Goal: Information Seeking & Learning: Check status

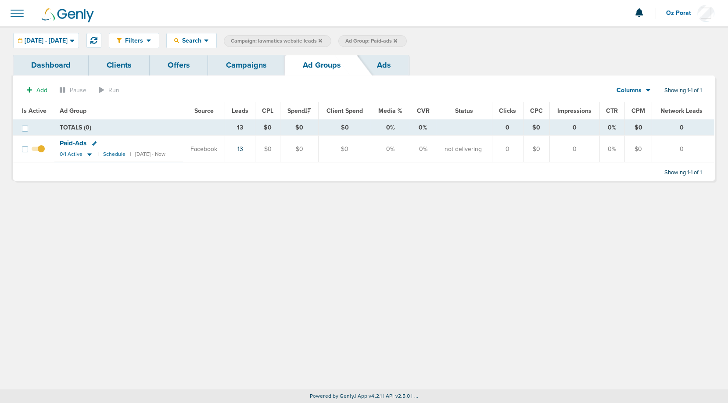
click at [250, 69] on link "Campaigns" at bounding box center [246, 65] width 77 height 21
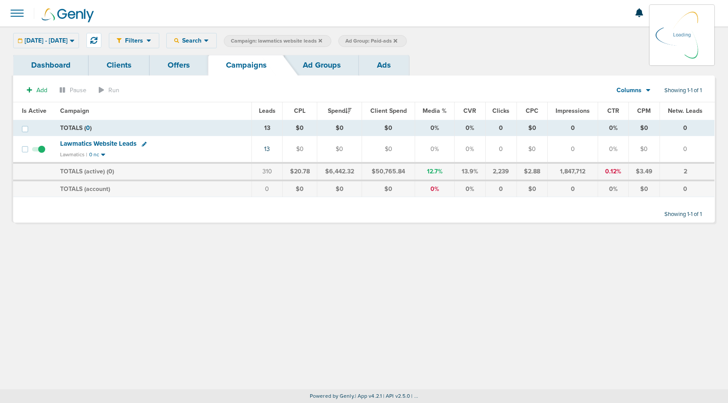
click at [56, 62] on link "Dashboard" at bounding box center [50, 65] width 75 height 21
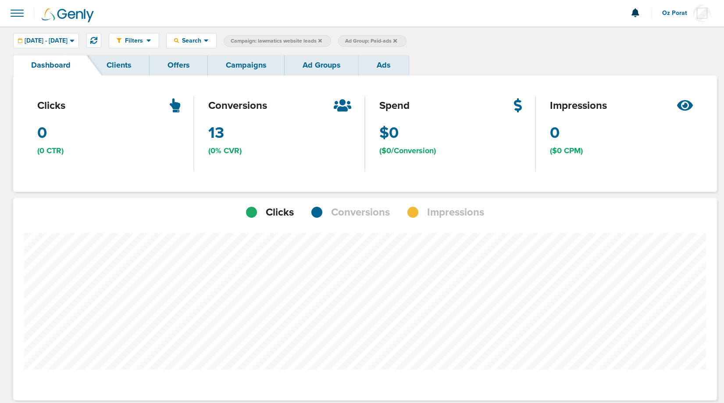
scroll to position [683, 698]
click at [364, 211] on span "Conversions" at bounding box center [360, 212] width 59 height 15
click at [68, 39] on span "09.10.2025 - 09.17.2025" at bounding box center [46, 41] width 43 height 6
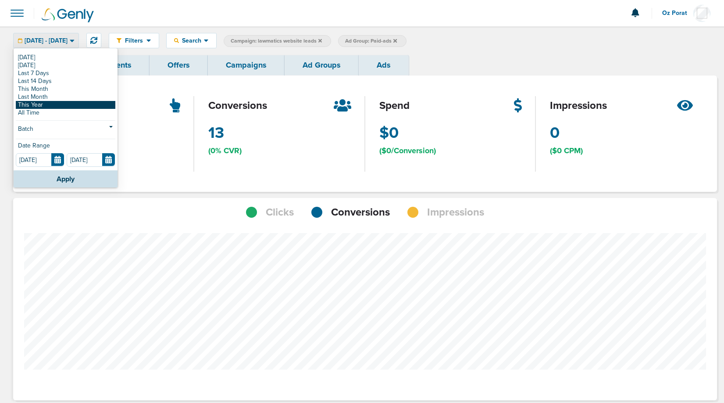
click at [50, 104] on link "This Year" at bounding box center [66, 105] width 100 height 8
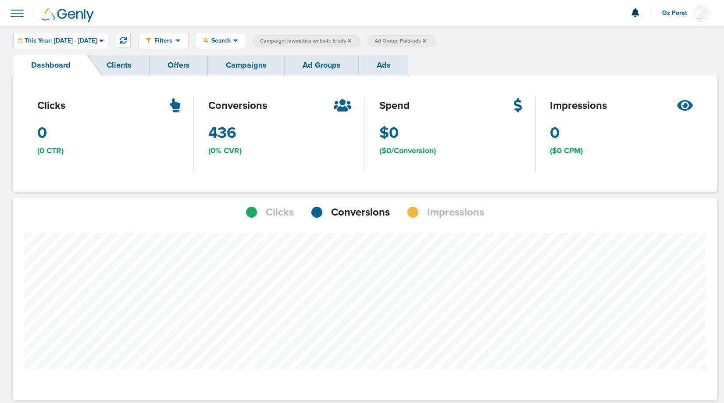
click at [426, 39] on icon at bounding box center [425, 40] width 4 height 5
click at [97, 39] on span "This Year: 01.01.2025 - 09.18.2025" at bounding box center [61, 41] width 72 height 6
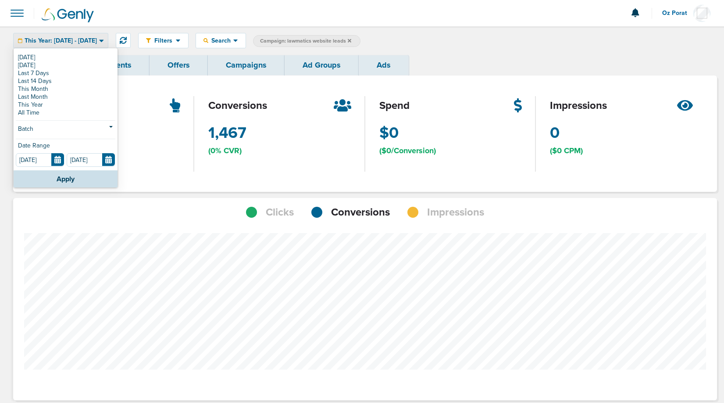
click at [320, 61] on link "Ad Groups" at bounding box center [322, 65] width 74 height 21
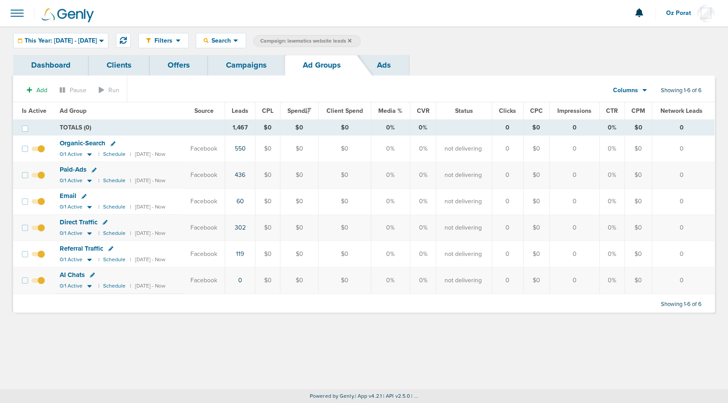
click at [81, 141] on span "Organic-Search" at bounding box center [83, 143] width 46 height 8
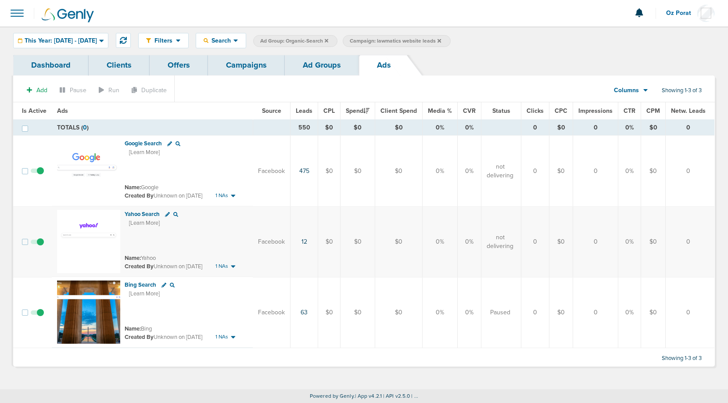
click at [61, 63] on link "Dashboard" at bounding box center [50, 65] width 75 height 21
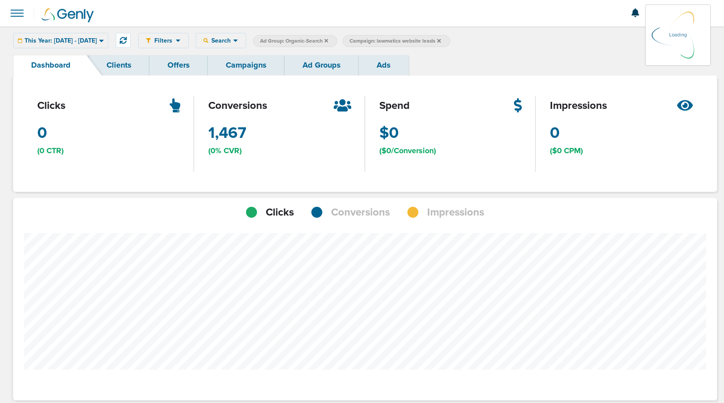
scroll to position [683, 698]
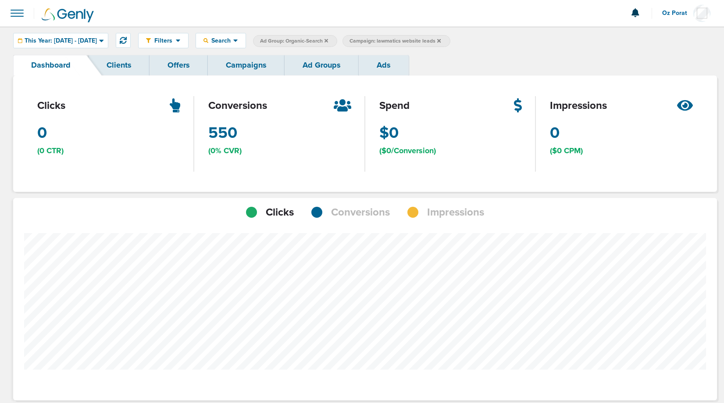
click at [358, 212] on span "Conversions" at bounding box center [360, 212] width 59 height 15
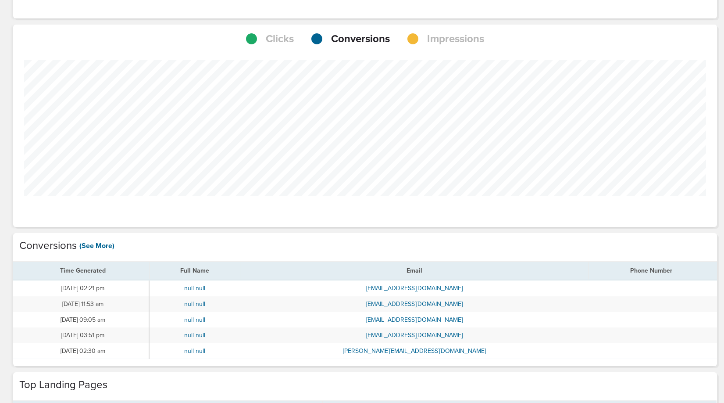
scroll to position [177, 0]
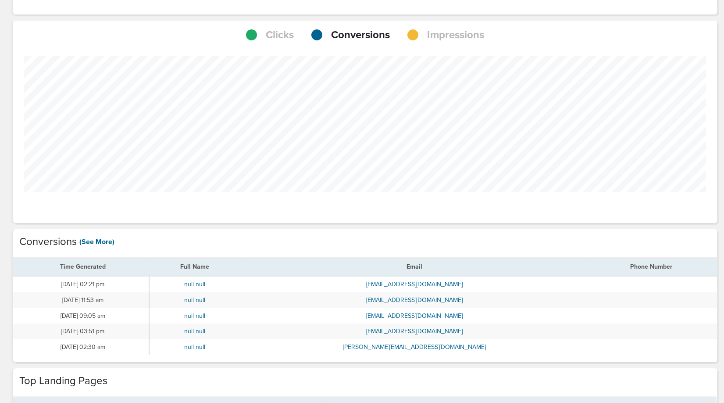
click at [439, 35] on span "Impressions" at bounding box center [455, 35] width 57 height 15
click at [379, 35] on span "Conversions" at bounding box center [360, 35] width 59 height 15
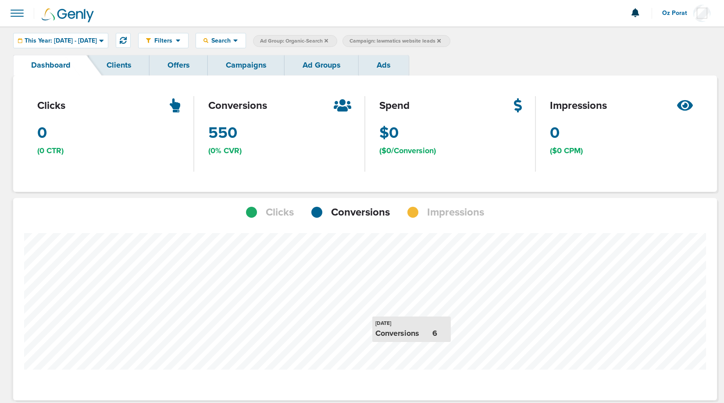
scroll to position [437926, 437911]
click at [446, 37] on label "Campaign: lawmatics website leads" at bounding box center [396, 41] width 107 height 12
click at [320, 36] on label "Ad Group: Organic-Search" at bounding box center [295, 41] width 84 height 12
click at [328, 37] on span "Ad Group: Organic-Search" at bounding box center [294, 40] width 68 height 7
click at [260, 72] on link "Campaigns" at bounding box center [246, 65] width 77 height 21
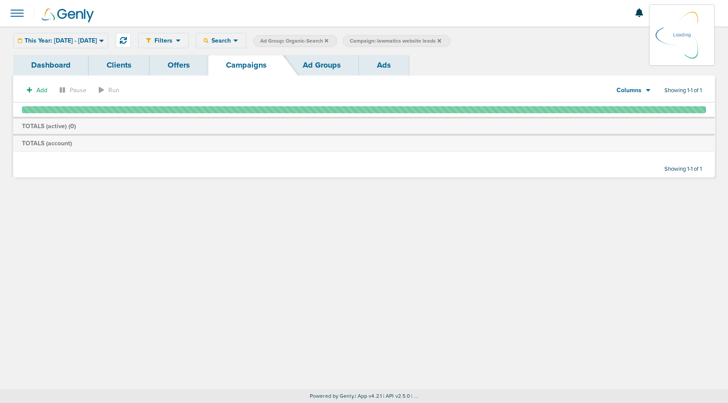
click at [322, 64] on link "Ad Groups" at bounding box center [322, 65] width 74 height 21
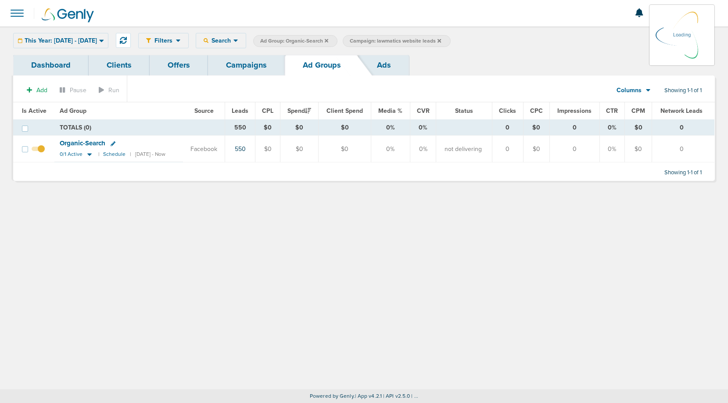
click at [328, 41] on icon at bounding box center [327, 41] width 4 height 4
click at [328, 39] on icon at bounding box center [327, 41] width 4 height 4
click at [328, 39] on icon at bounding box center [327, 40] width 4 height 5
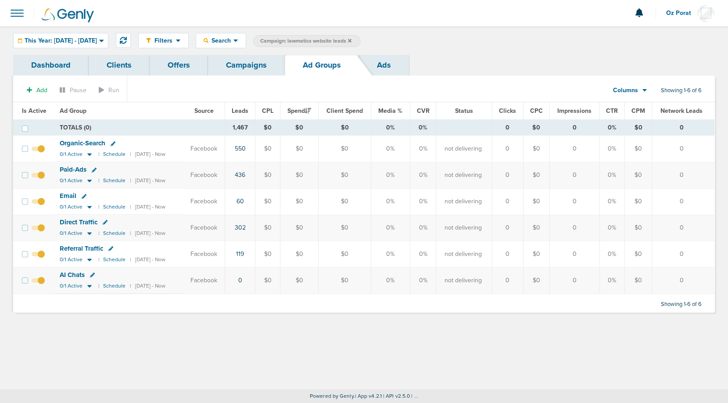
click at [78, 218] on span "Direct Traffic" at bounding box center [79, 222] width 38 height 8
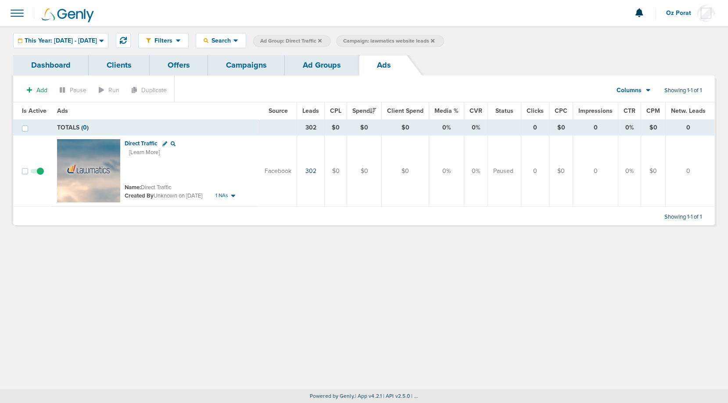
click at [45, 61] on link "Dashboard" at bounding box center [50, 65] width 75 height 21
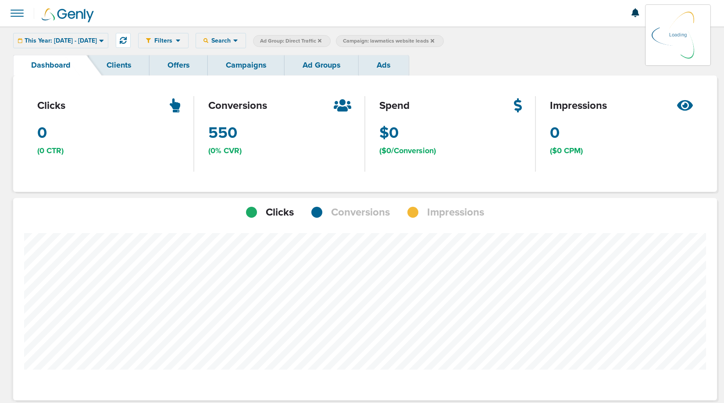
scroll to position [683, 698]
click at [350, 207] on span "Conversions" at bounding box center [360, 212] width 59 height 15
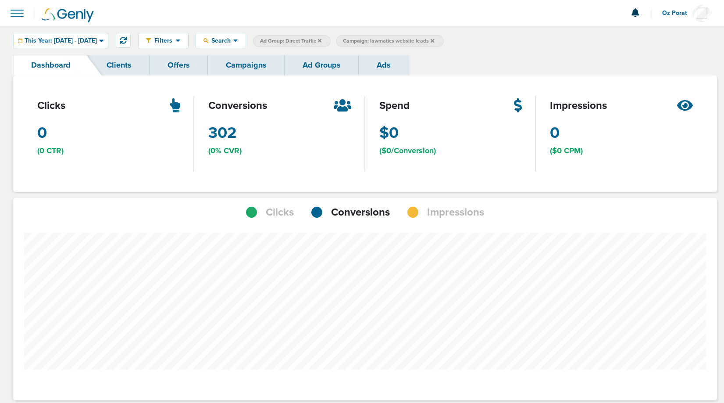
scroll to position [437926, 437911]
click at [246, 64] on link "Campaigns" at bounding box center [246, 65] width 77 height 21
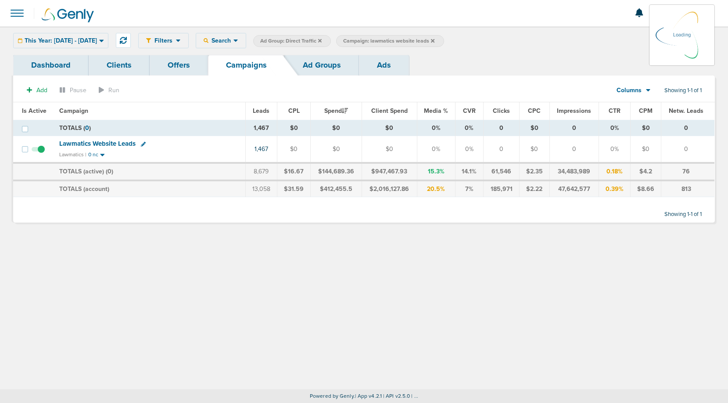
click at [322, 41] on icon at bounding box center [320, 40] width 4 height 5
click at [322, 40] on icon at bounding box center [320, 40] width 4 height 5
click at [97, 40] on span "This Year: 01.01.2025 - 09.18.2025" at bounding box center [61, 41] width 72 height 6
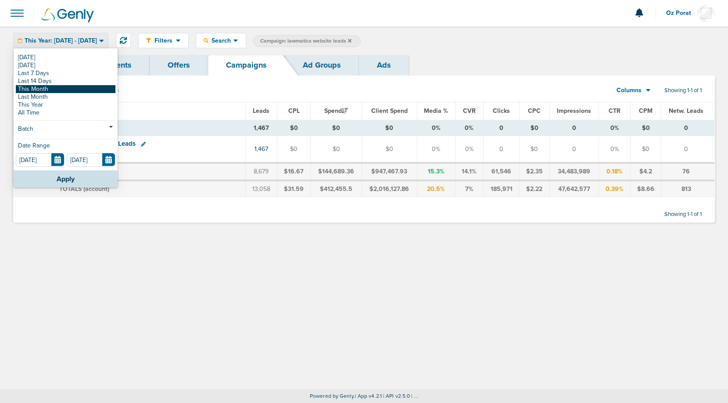
click at [66, 87] on link "This Month" at bounding box center [66, 89] width 100 height 8
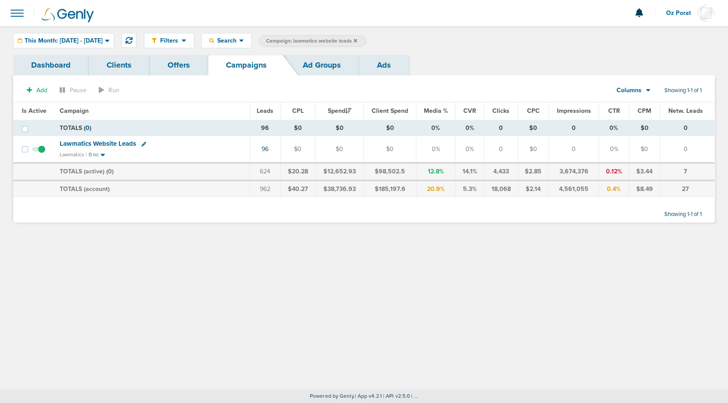
click at [640, 89] on div "Columns" at bounding box center [628, 90] width 39 height 9
click at [635, 112] on link "Sales Performance" at bounding box center [653, 116] width 88 height 11
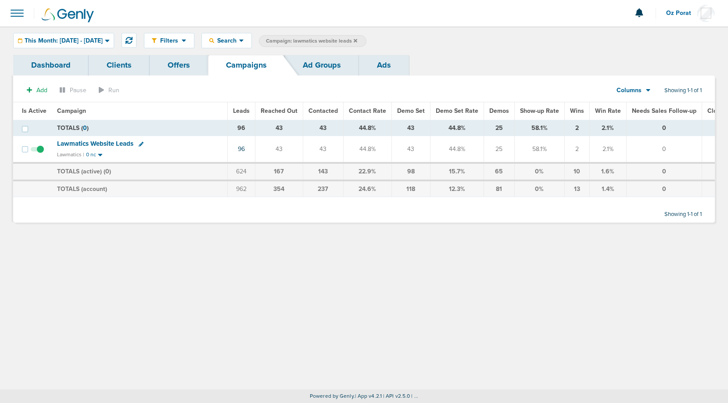
drag, startPoint x: 403, startPoint y: 150, endPoint x: 415, endPoint y: 151, distance: 12.4
click at [415, 151] on td "43" at bounding box center [410, 149] width 39 height 27
drag, startPoint x: 489, startPoint y: 150, endPoint x: 498, endPoint y: 150, distance: 9.2
click at [498, 150] on td "25" at bounding box center [498, 149] width 31 height 27
click at [239, 43] on span "Search" at bounding box center [226, 40] width 25 height 7
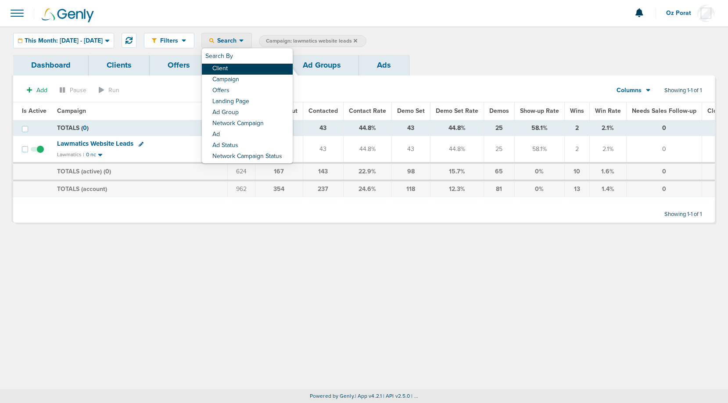
click at [255, 67] on link "Client" at bounding box center [247, 69] width 91 height 11
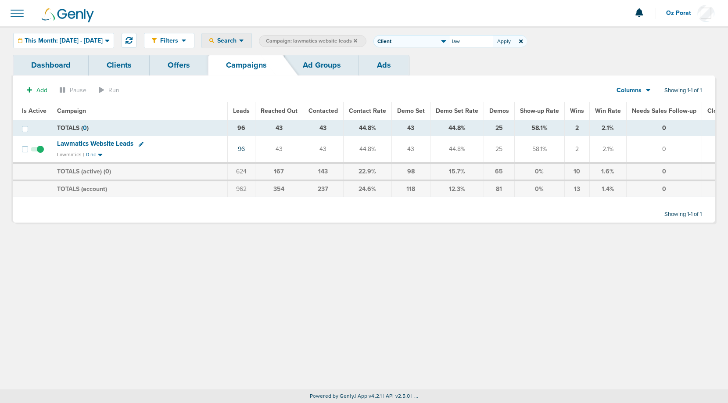
type input "law"
click at [411, 40] on icon at bounding box center [409, 41] width 4 height 4
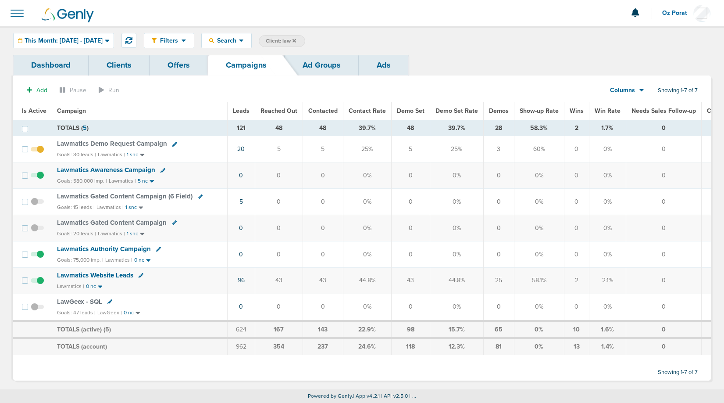
click at [494, 110] on span "Demos" at bounding box center [499, 110] width 20 height 7
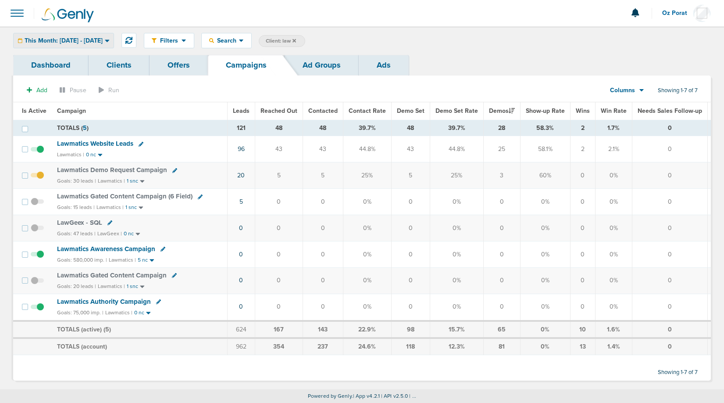
click at [103, 41] on span "This Month: [DATE] - [DATE]" at bounding box center [64, 41] width 78 height 6
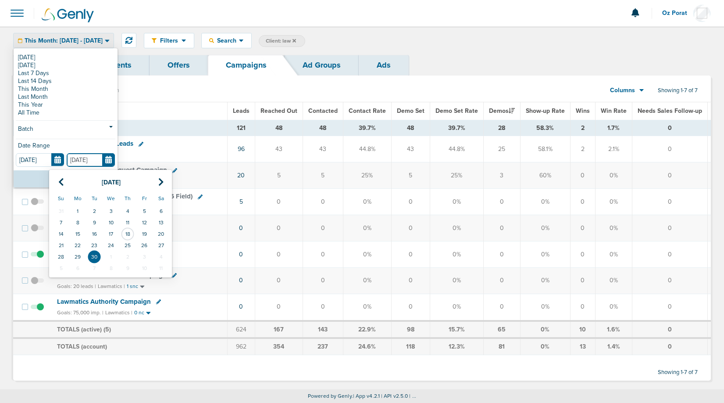
click at [106, 157] on input "[DATE]" at bounding box center [91, 160] width 48 height 14
click at [61, 182] on icon at bounding box center [61, 182] width 6 height 9
click at [144, 209] on td "1" at bounding box center [144, 210] width 17 height 11
click at [108, 156] on input "[DATE]" at bounding box center [91, 160] width 48 height 14
click at [164, 182] on icon at bounding box center [161, 182] width 6 height 9
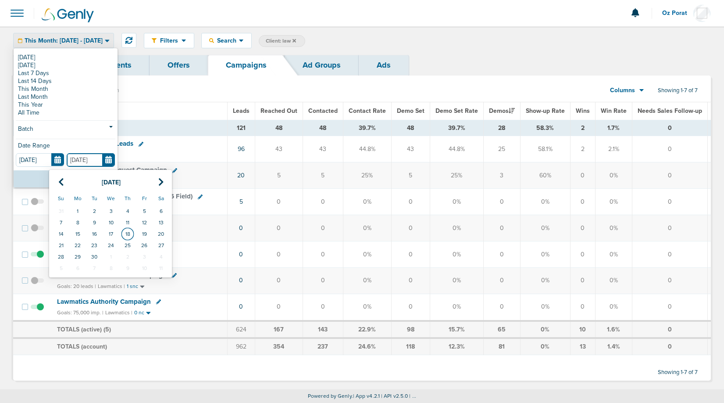
click at [126, 233] on td "18" at bounding box center [127, 233] width 17 height 11
click at [112, 161] on input "[DATE]" at bounding box center [91, 160] width 48 height 14
click at [63, 183] on icon at bounding box center [61, 182] width 6 height 9
click at [76, 243] on td "18" at bounding box center [77, 244] width 17 height 11
type input "08.18.2025"
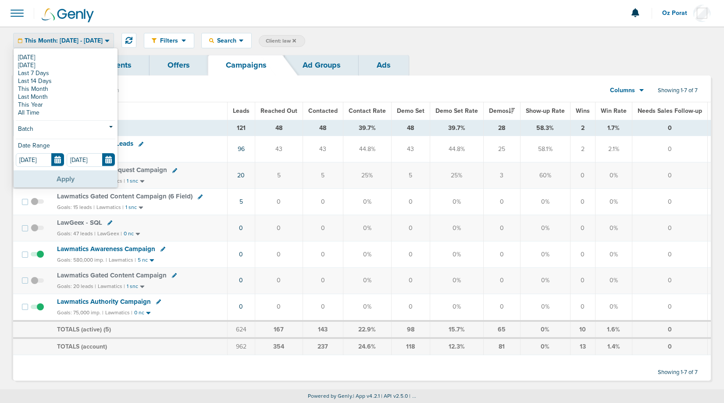
click at [75, 179] on button "Apply" at bounding box center [66, 178] width 104 height 17
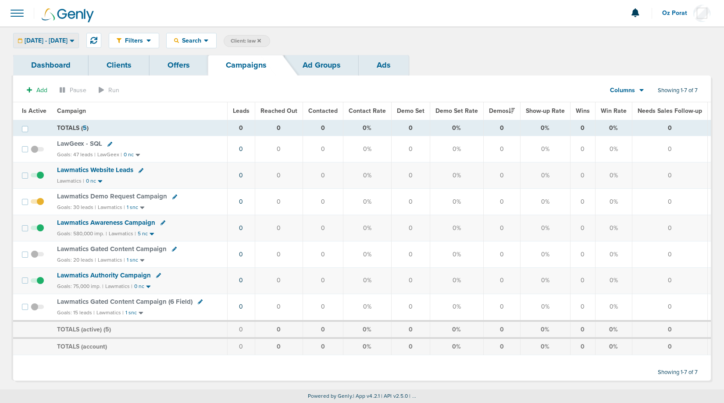
click at [76, 44] on div "09.01.2025 - 08.18.2025" at bounding box center [46, 40] width 65 height 14
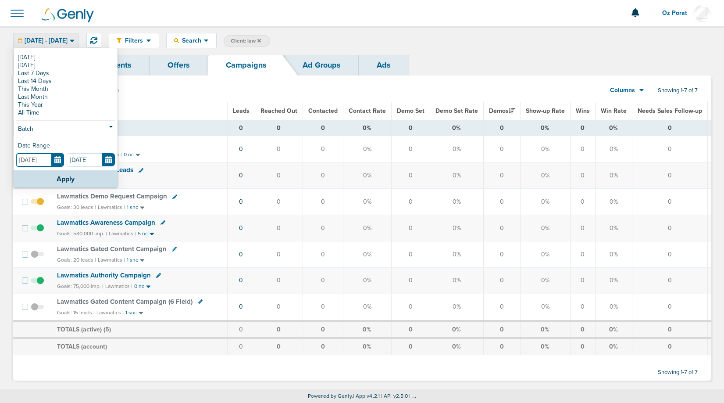
click at [59, 158] on input "[DATE]" at bounding box center [40, 160] width 48 height 14
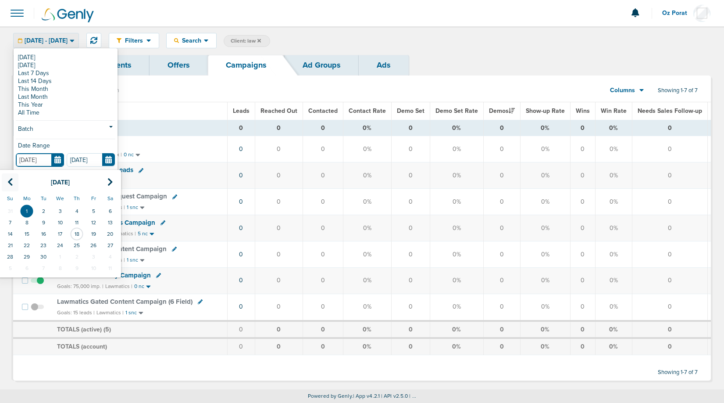
click at [12, 181] on icon at bounding box center [10, 182] width 6 height 9
click at [91, 208] on td "1" at bounding box center [93, 210] width 17 height 11
type input "[DATE]"
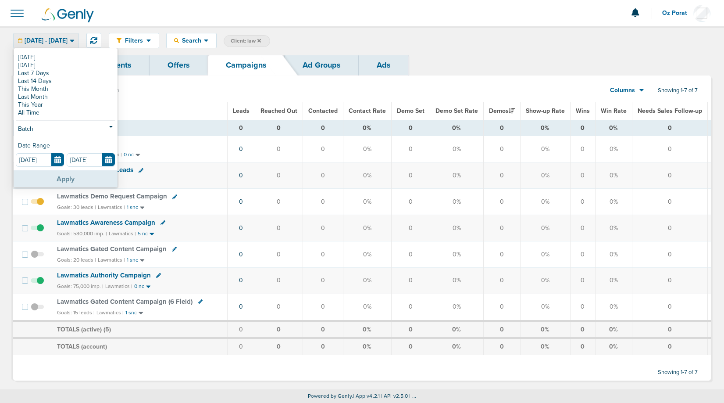
click at [74, 180] on button "Apply" at bounding box center [66, 178] width 104 height 17
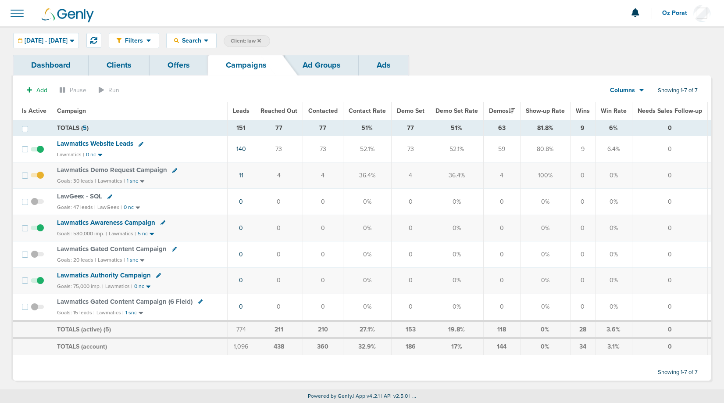
click at [109, 142] on span "Lawmatics Website Leads" at bounding box center [95, 143] width 76 height 8
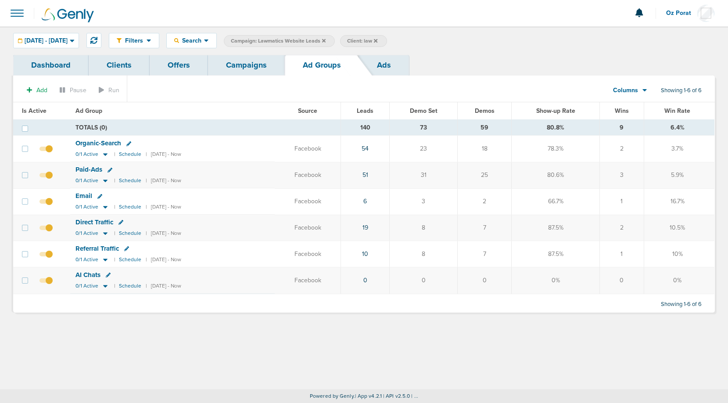
click at [258, 62] on link "Campaigns" at bounding box center [246, 65] width 77 height 21
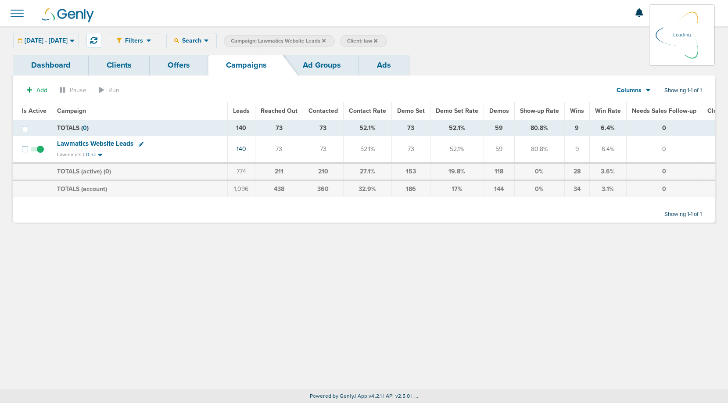
click at [325, 40] on icon at bounding box center [324, 41] width 4 height 4
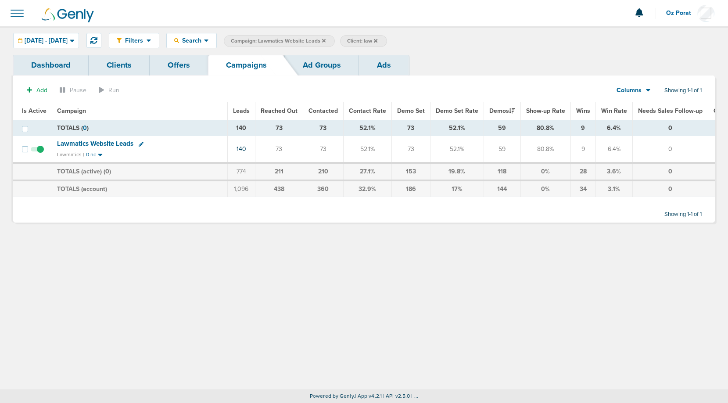
click at [325, 40] on icon at bounding box center [324, 40] width 4 height 5
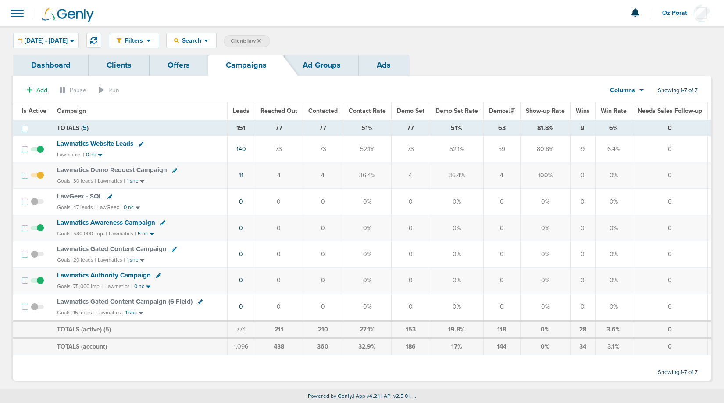
drag, startPoint x: 246, startPoint y: 127, endPoint x: 236, endPoint y: 127, distance: 9.6
click at [236, 127] on td "151" at bounding box center [241, 128] width 28 height 16
click at [68, 38] on span "08.01.2025 - 08.18.2025" at bounding box center [46, 41] width 43 height 6
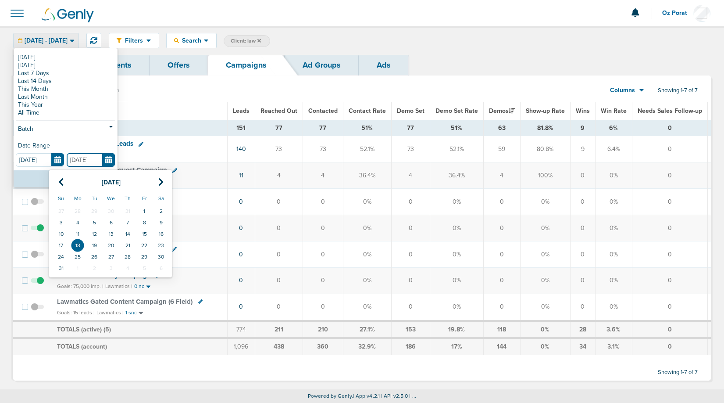
click at [106, 154] on input "08.18.2025" at bounding box center [91, 160] width 48 height 14
click at [62, 239] on td "17" at bounding box center [61, 244] width 17 height 11
type input "08.17.2025"
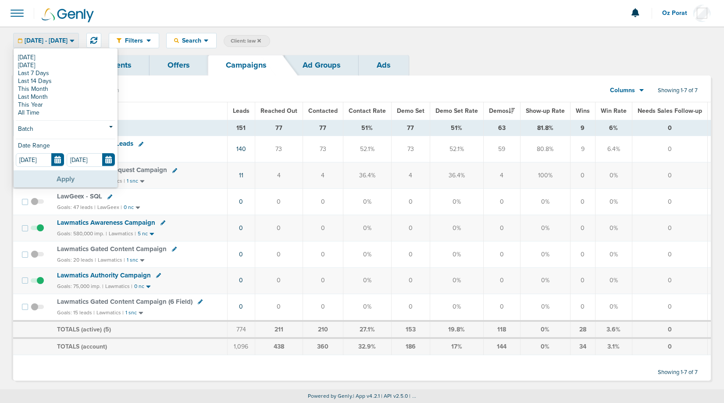
click at [70, 174] on button "Apply" at bounding box center [66, 178] width 104 height 17
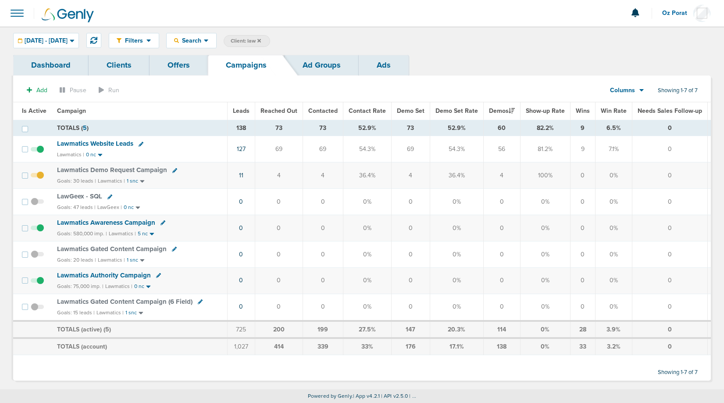
click at [120, 143] on span "Lawmatics Website Leads" at bounding box center [95, 143] width 76 height 8
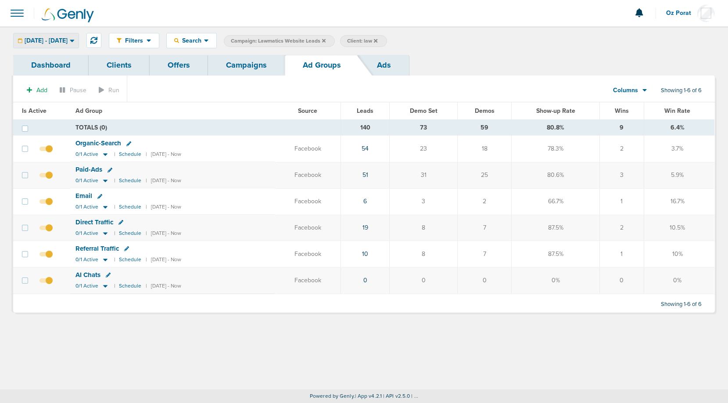
click at [68, 42] on span "[DATE] - [DATE]" at bounding box center [46, 41] width 43 height 6
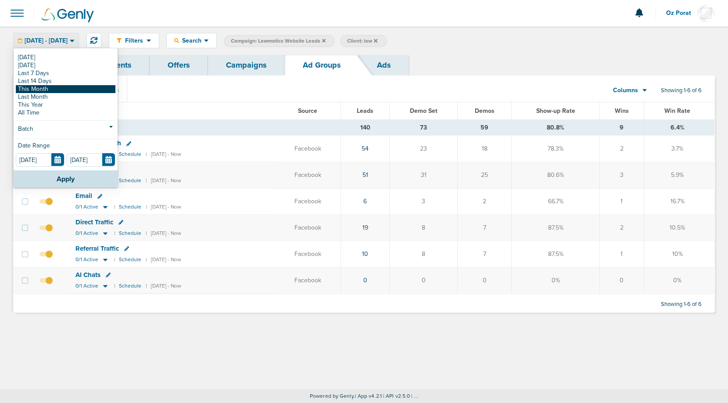
click at [45, 89] on link "This Month" at bounding box center [66, 89] width 100 height 8
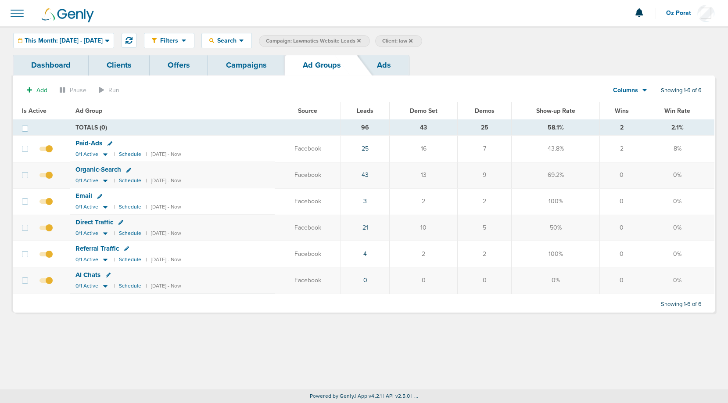
drag, startPoint x: 367, startPoint y: 175, endPoint x: 384, endPoint y: 176, distance: 17.1
click at [384, 176] on td "43" at bounding box center [365, 175] width 49 height 26
drag, startPoint x: 491, startPoint y: 146, endPoint x: 501, endPoint y: 148, distance: 10.2
click at [501, 148] on td "7" at bounding box center [484, 149] width 54 height 26
drag, startPoint x: 488, startPoint y: 177, endPoint x: 502, endPoint y: 179, distance: 14.1
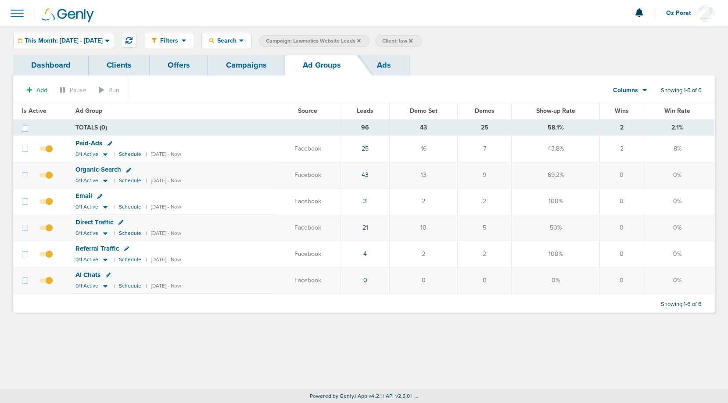
click at [502, 179] on td "9" at bounding box center [484, 175] width 54 height 26
drag, startPoint x: 486, startPoint y: 200, endPoint x: 498, endPoint y: 202, distance: 12.0
click at [498, 202] on td "2" at bounding box center [484, 201] width 54 height 26
drag, startPoint x: 487, startPoint y: 224, endPoint x: 497, endPoint y: 228, distance: 9.9
click at [497, 228] on td "5" at bounding box center [484, 227] width 54 height 26
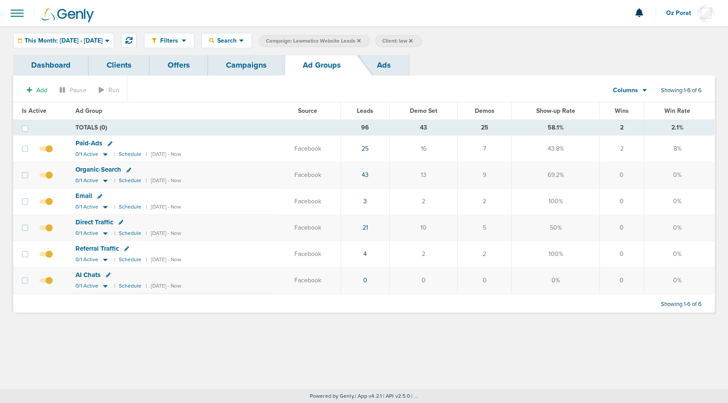
click at [489, 254] on td "2" at bounding box center [484, 254] width 54 height 26
click at [261, 65] on link "Campaigns" at bounding box center [246, 65] width 77 height 21
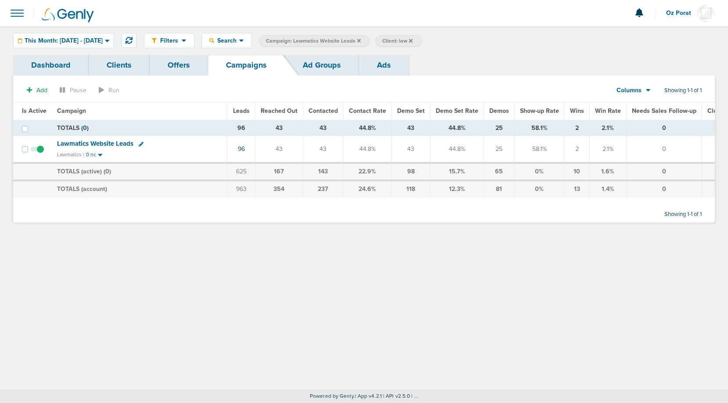
click at [361, 42] on icon at bounding box center [359, 40] width 4 height 5
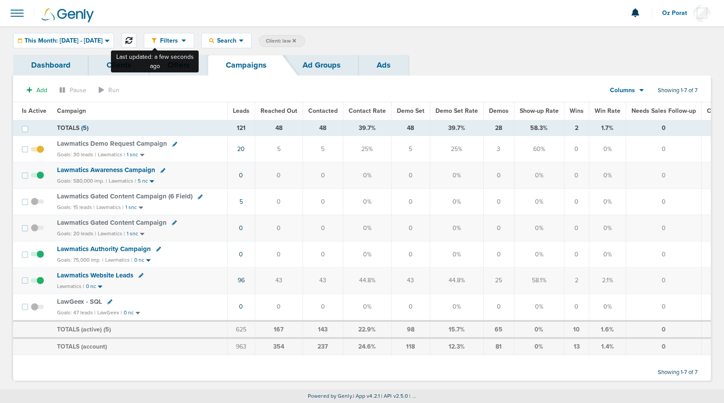
click at [132, 41] on icon at bounding box center [128, 40] width 7 height 7
click at [241, 110] on span "Leads" at bounding box center [241, 110] width 17 height 7
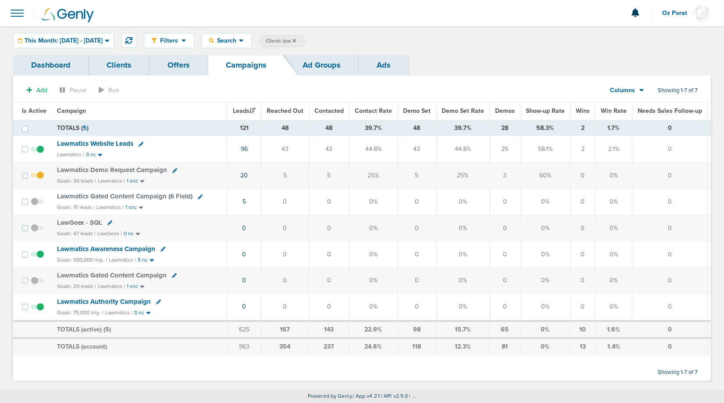
click at [103, 145] on span "Lawmatics Website Leads" at bounding box center [95, 143] width 76 height 8
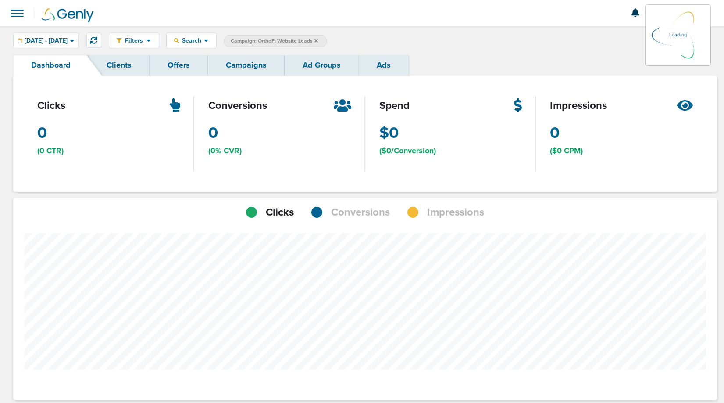
scroll to position [619, 698]
click at [77, 38] on div "[DATE] - [DATE] [DATE] [DATE] Last 7 Days Last 14 Days This Month Last Month Th…" at bounding box center [46, 40] width 66 height 15
click at [71, 45] on div "[DATE] - [DATE]" at bounding box center [46, 40] width 65 height 14
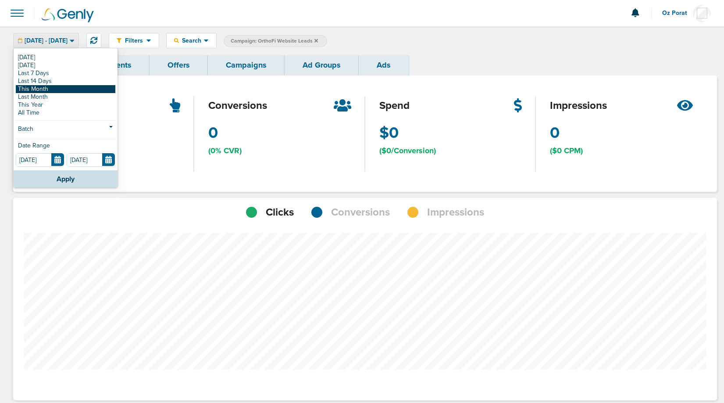
click at [41, 89] on link "This Month" at bounding box center [66, 89] width 100 height 8
type input "[DATE]"
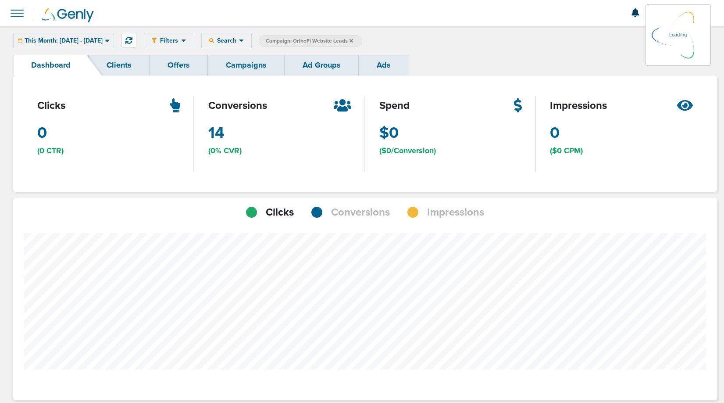
scroll to position [683, 698]
click at [347, 211] on span "Conversions" at bounding box center [360, 212] width 59 height 15
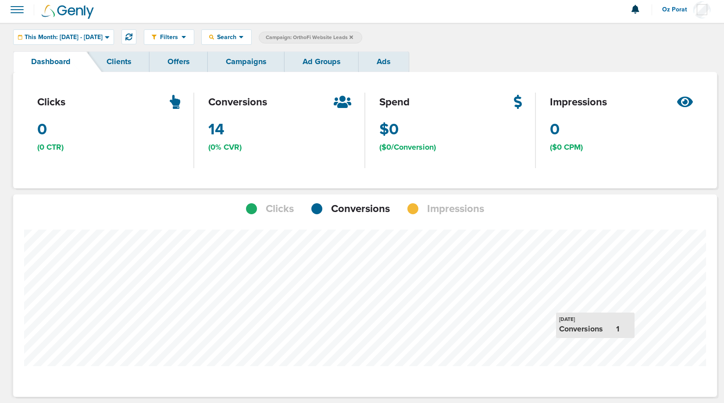
scroll to position [0, 0]
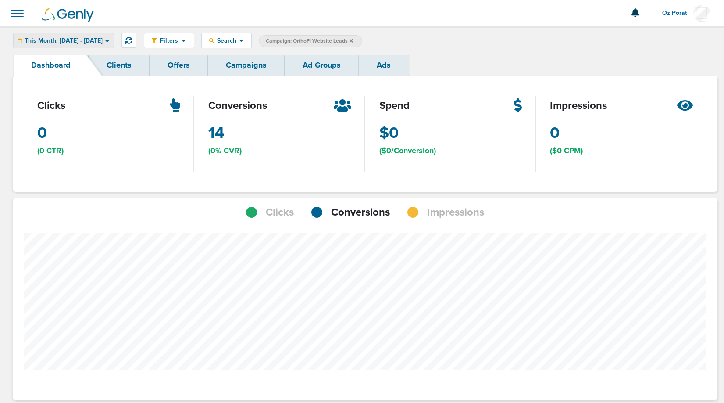
click at [103, 41] on span "This Month: [DATE] - [DATE]" at bounding box center [64, 41] width 78 height 6
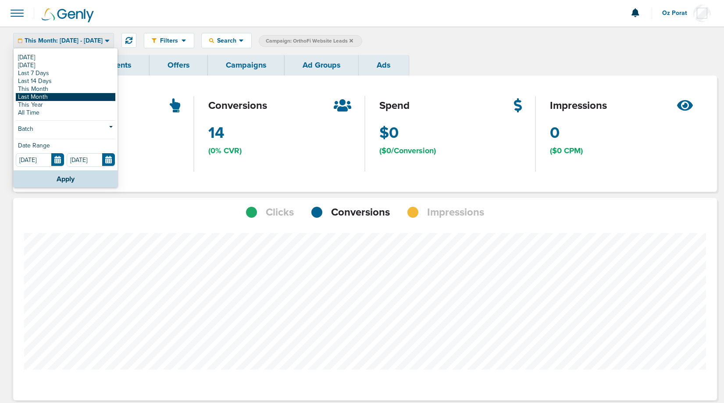
click at [68, 96] on link "Last Month" at bounding box center [66, 97] width 100 height 8
type input "[DATE]"
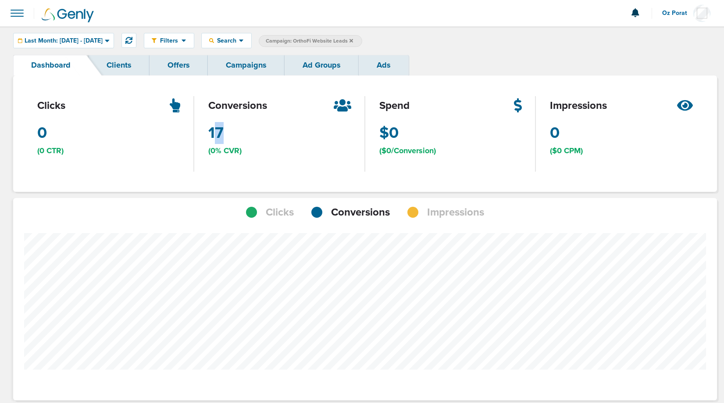
drag, startPoint x: 213, startPoint y: 131, endPoint x: 225, endPoint y: 131, distance: 11.4
click at [225, 131] on div "conversions 17 (0% CVR)" at bounding box center [279, 133] width 171 height 116
click at [89, 41] on span "Last Month: [DATE] - [DATE]" at bounding box center [64, 41] width 78 height 6
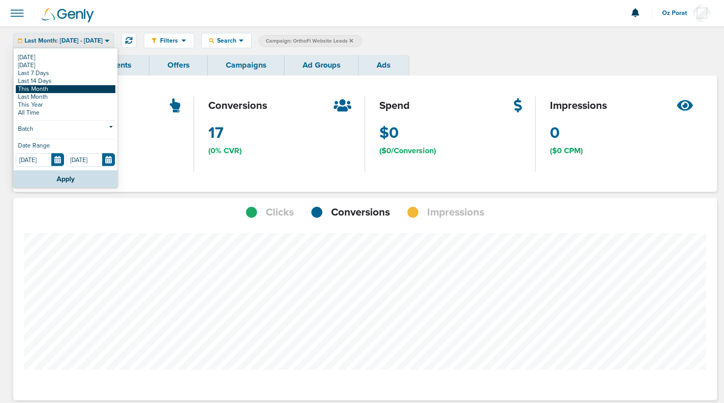
click at [56, 91] on link "This Month" at bounding box center [66, 89] width 100 height 8
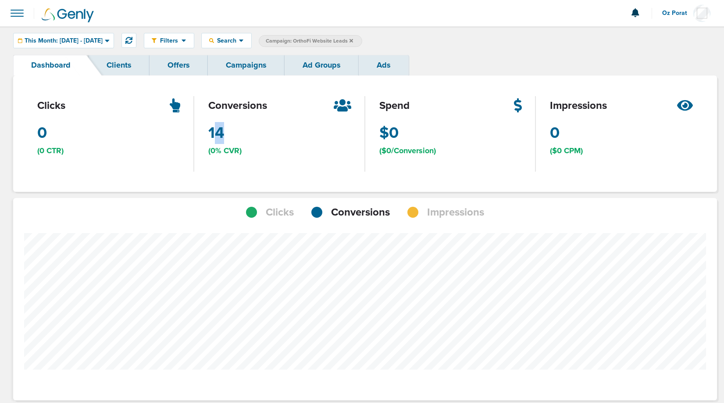
drag, startPoint x: 213, startPoint y: 142, endPoint x: 225, endPoint y: 142, distance: 12.3
click at [225, 142] on div "conversions 14 (0% CVR)" at bounding box center [279, 133] width 171 height 116
click at [268, 76] on div "conversions 14 (0% CVR)" at bounding box center [279, 133] width 171 height 116
click at [250, 70] on link "Campaigns" at bounding box center [246, 65] width 77 height 21
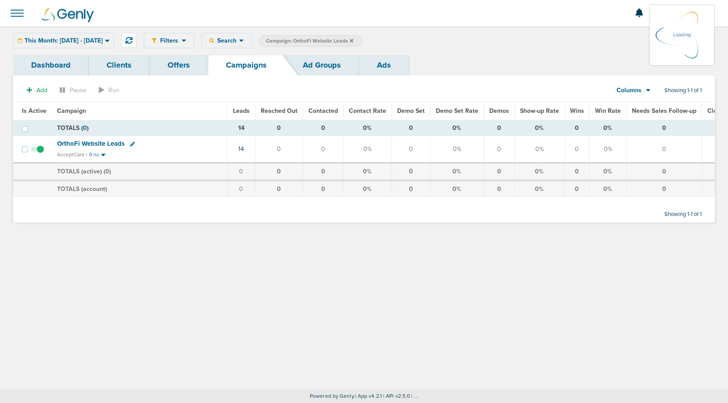
click at [87, 40] on div "This Month: [DATE] - [DATE] [DATE] [DATE] Last 7 Days Last 14 Days This Month L…" at bounding box center [63, 40] width 101 height 15
click at [95, 39] on span "This Month: [DATE] - [DATE]" at bounding box center [64, 41] width 78 height 6
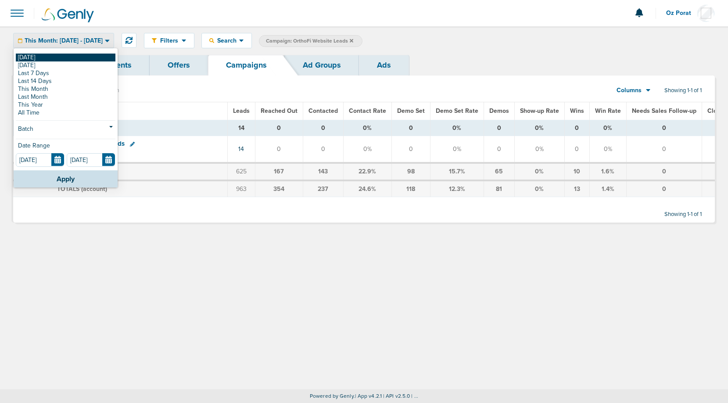
click at [57, 56] on link "[DATE]" at bounding box center [66, 58] width 100 height 8
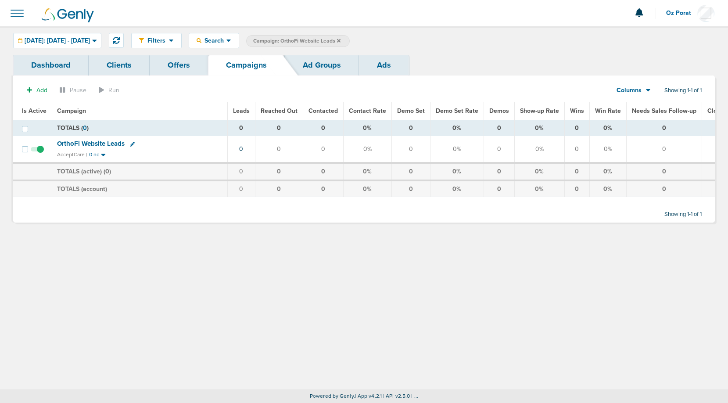
click at [340, 39] on icon at bounding box center [339, 40] width 4 height 5
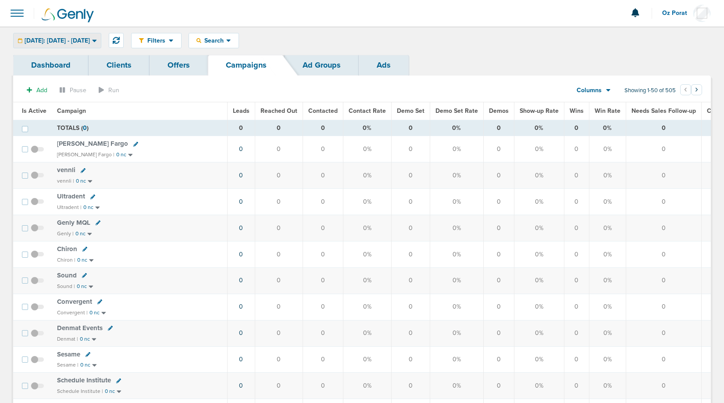
click at [90, 40] on span "[DATE]: [DATE] - [DATE]" at bounding box center [57, 41] width 65 height 6
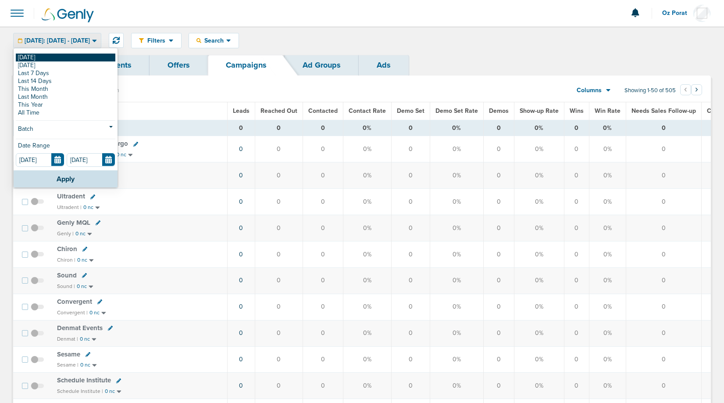
click at [74, 56] on link "[DATE]" at bounding box center [66, 58] width 100 height 8
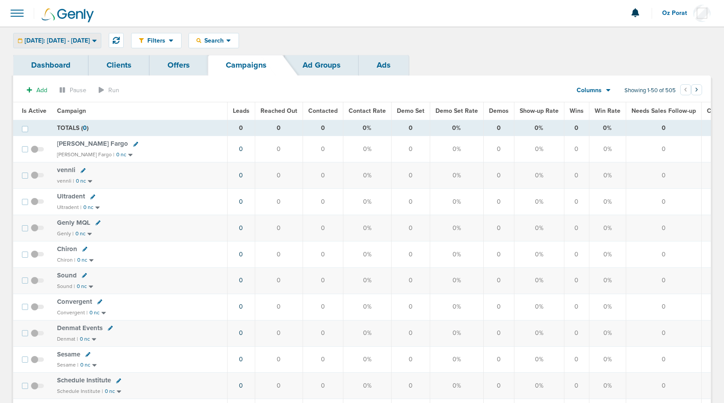
click at [79, 38] on span "[DATE]: [DATE] - [DATE]" at bounding box center [57, 41] width 65 height 6
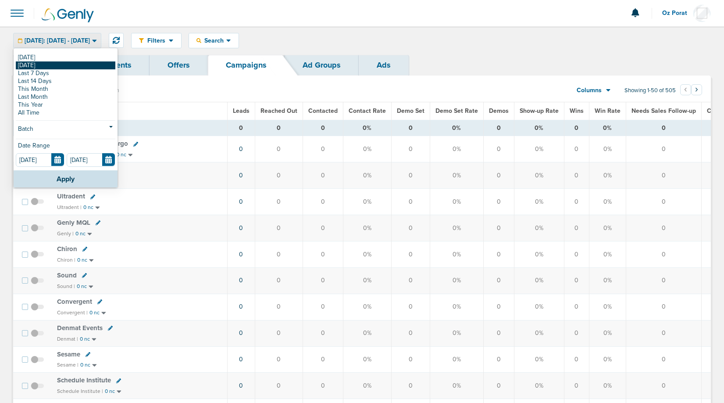
click at [58, 66] on link "[DATE]" at bounding box center [66, 65] width 100 height 8
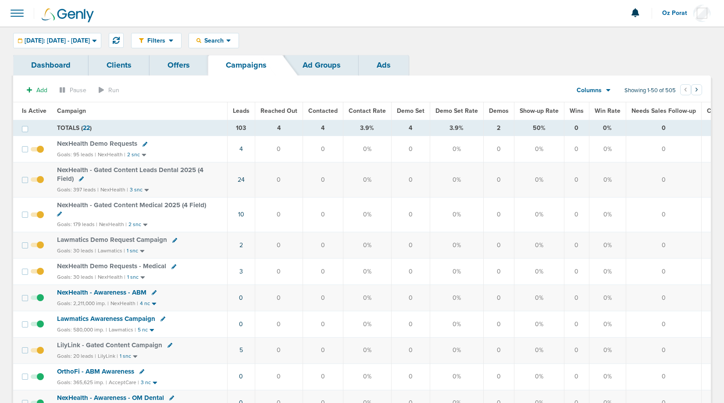
click at [239, 110] on span "Leads" at bounding box center [241, 110] width 17 height 7
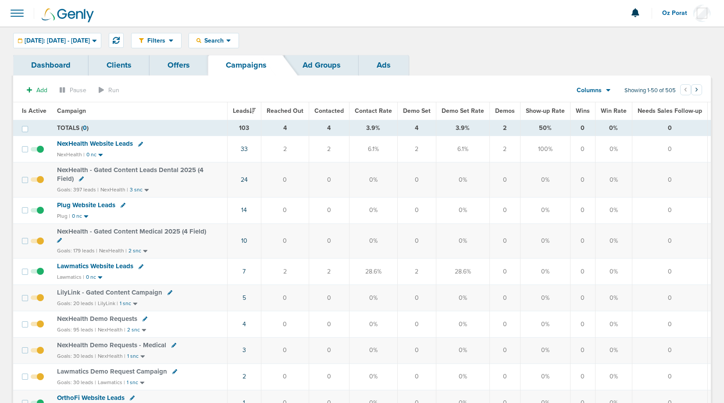
click at [106, 264] on span "Lawmatics Website Leads" at bounding box center [95, 266] width 76 height 8
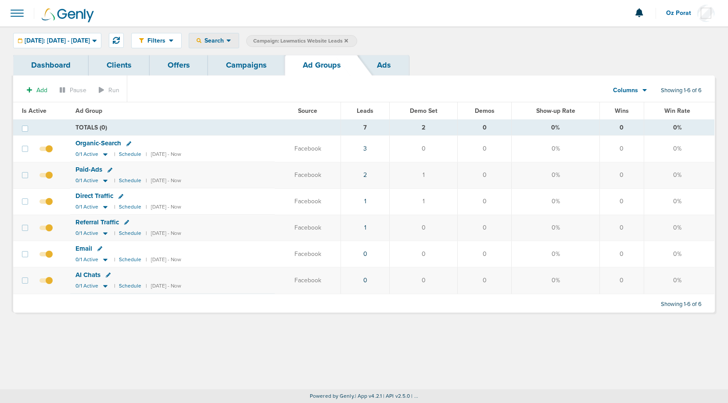
click at [226, 42] on span "Search" at bounding box center [213, 40] width 25 height 7
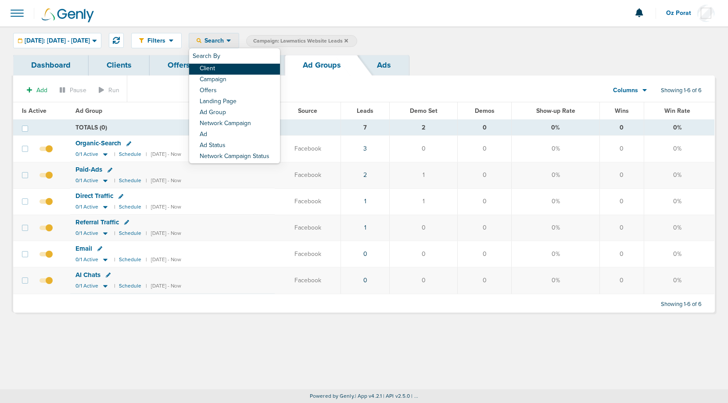
click at [250, 66] on link "Client" at bounding box center [234, 69] width 91 height 11
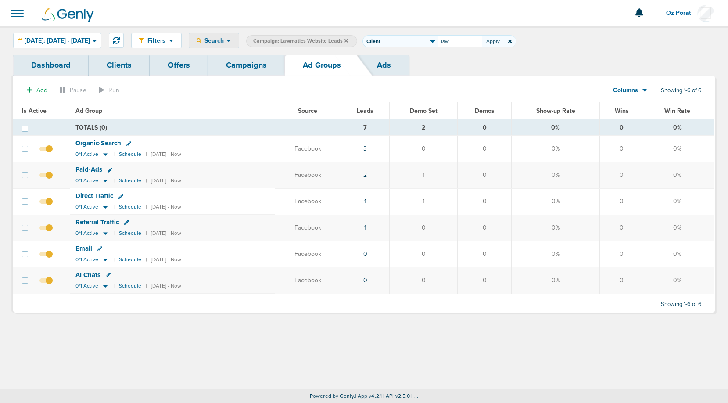
type input "law"
